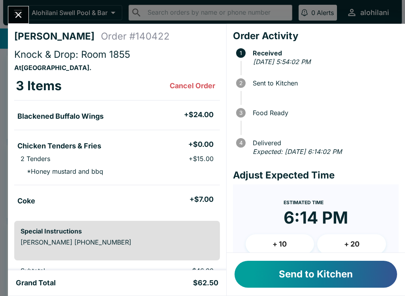
click at [318, 272] on button "Send to Kitchen" at bounding box center [316, 274] width 163 height 27
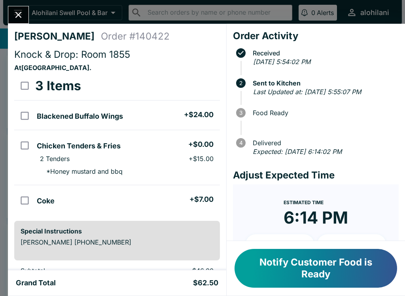
click at [23, 19] on icon "Close" at bounding box center [18, 14] width 11 height 11
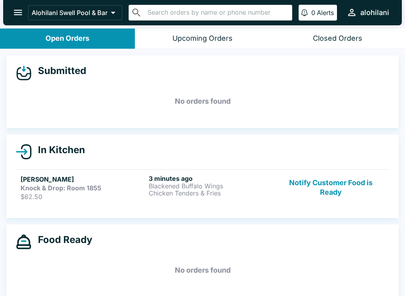
click at [200, 176] on h6 "3 minutes ago" at bounding box center [211, 179] width 125 height 8
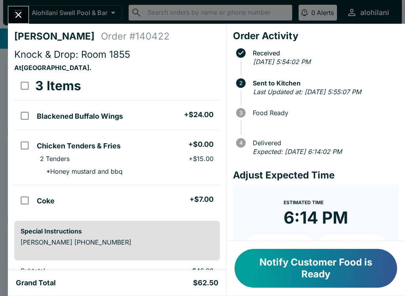
click at [357, 271] on button "Notify Customer Food is Ready" at bounding box center [316, 268] width 163 height 39
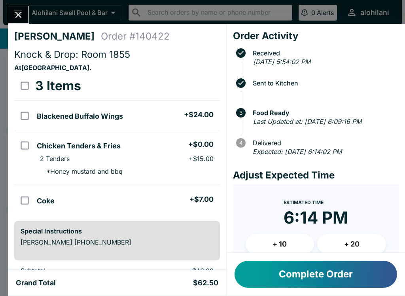
click at [299, 272] on button "Complete Order" at bounding box center [316, 274] width 163 height 27
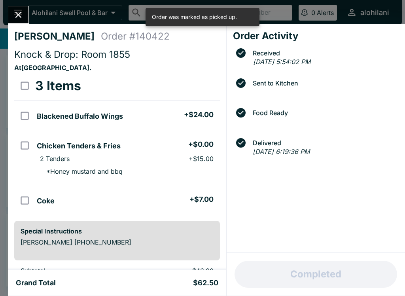
click at [15, 14] on icon "Close" at bounding box center [18, 14] width 11 height 11
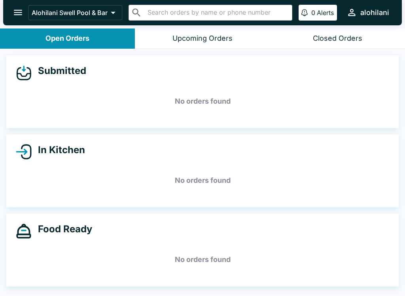
click at [192, 63] on div "Submitted No orders found" at bounding box center [202, 91] width 393 height 73
click at [191, 77] on div "Submitted" at bounding box center [203, 73] width 374 height 16
click at [190, 77] on div "Submitted" at bounding box center [203, 73] width 374 height 16
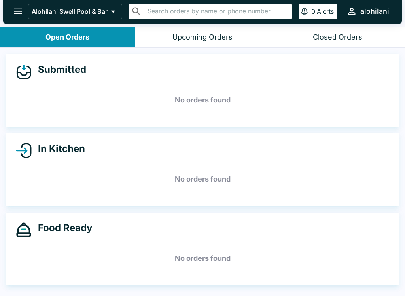
click at [395, 281] on div "Food Ready No orders found" at bounding box center [202, 249] width 393 height 73
